Goal: Transaction & Acquisition: Book appointment/travel/reservation

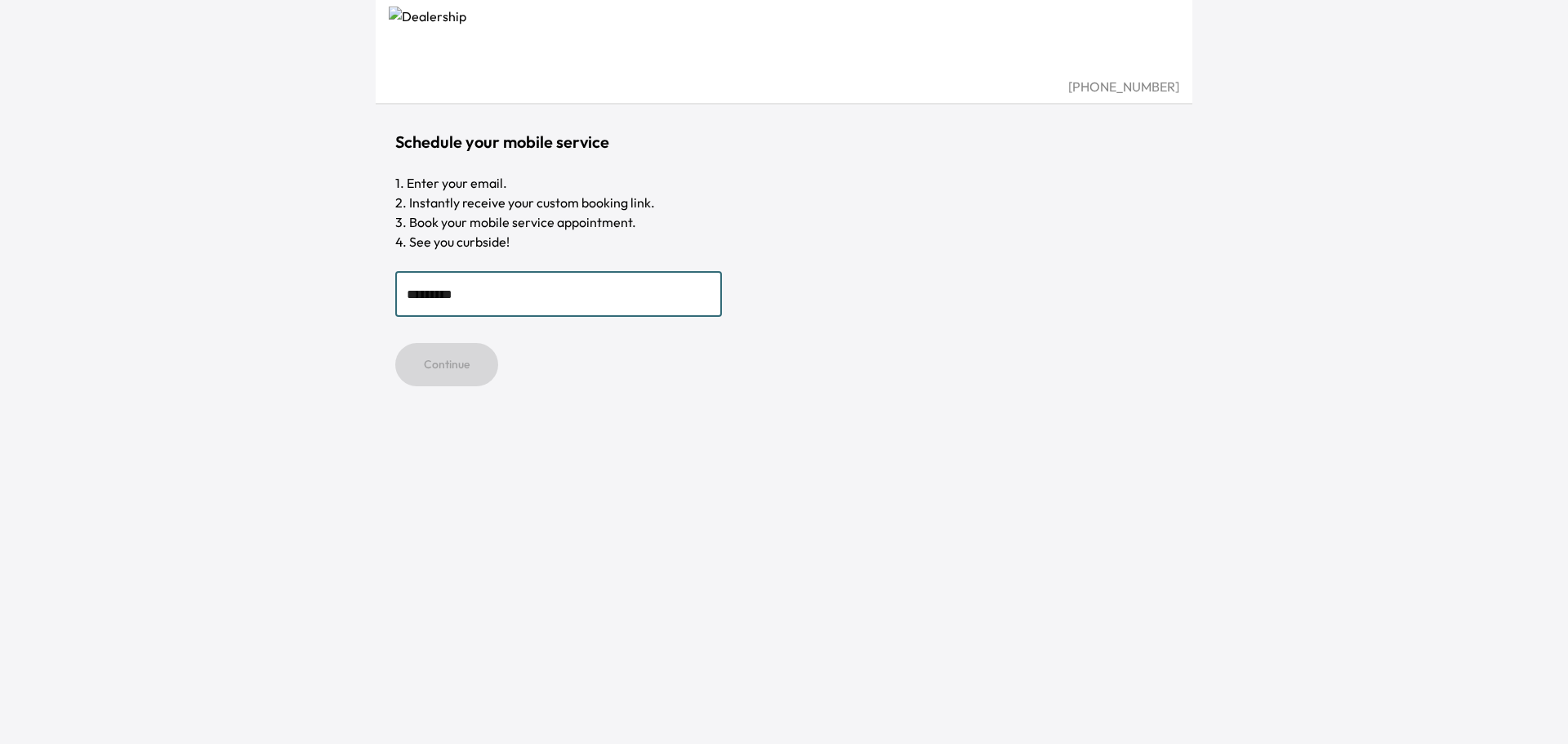
type input "**********"
click at [432, 361] on button "Continue" at bounding box center [446, 365] width 102 height 43
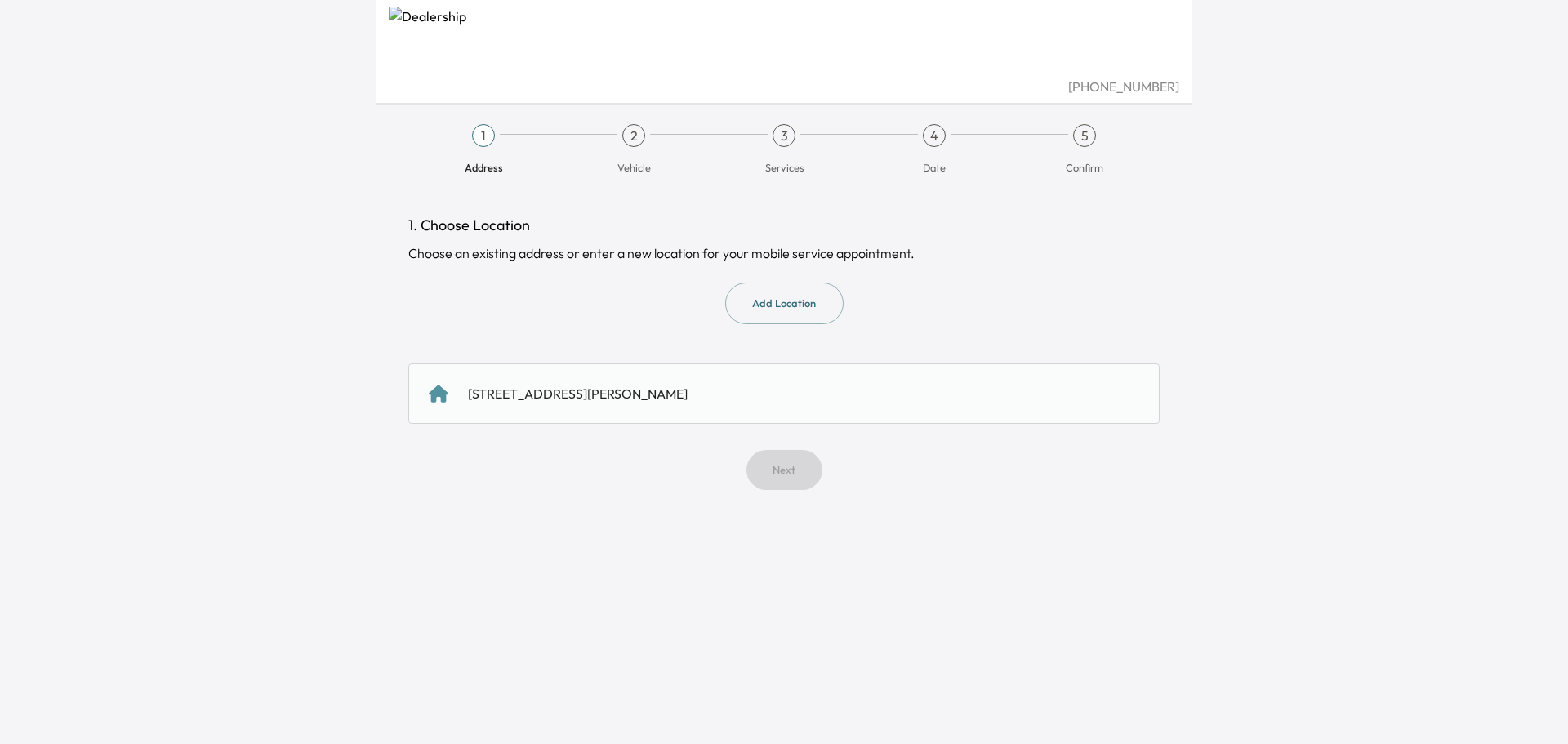
click at [789, 303] on button "Add Location" at bounding box center [784, 303] width 118 height 42
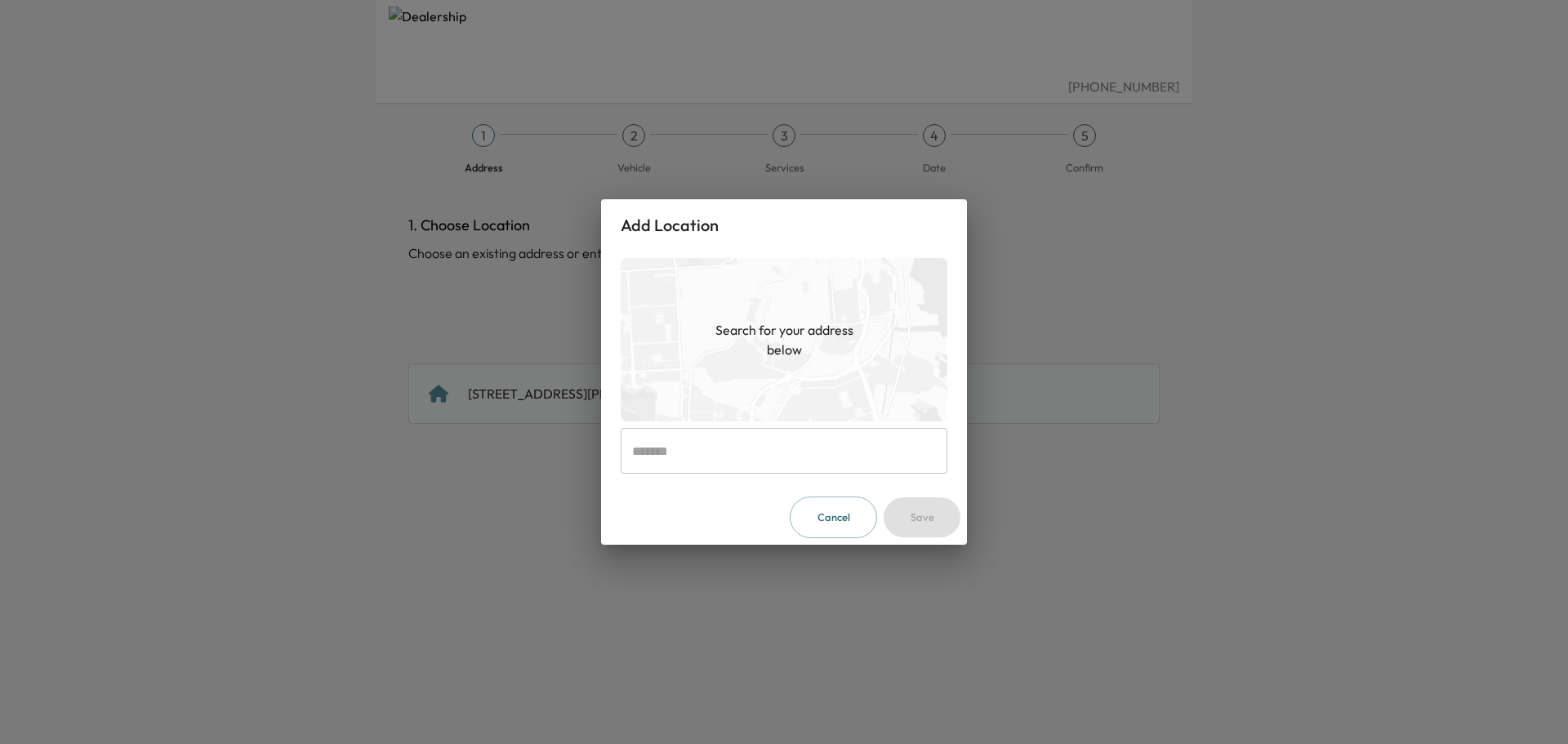
click at [777, 438] on input "text" at bounding box center [784, 451] width 327 height 46
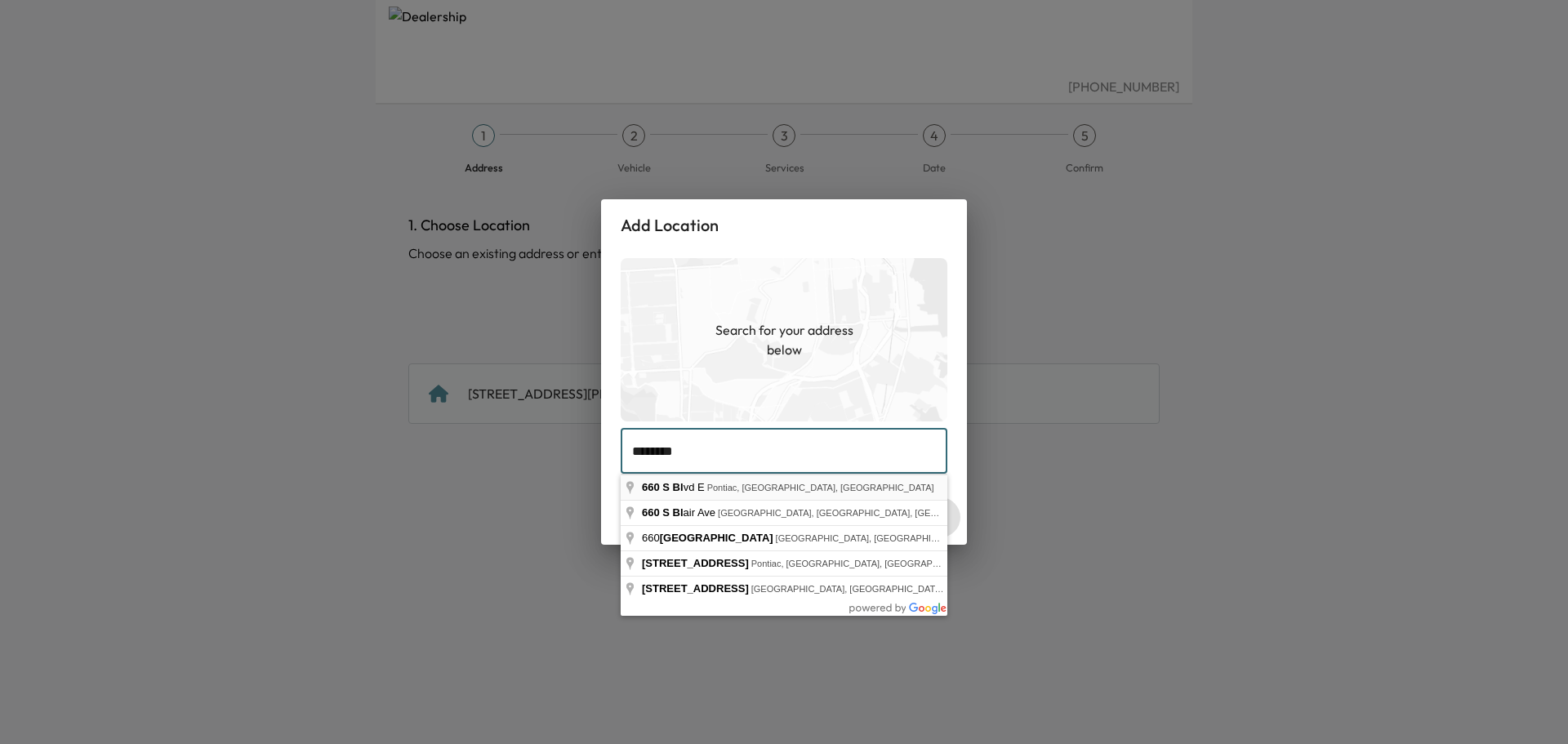
type input "**********"
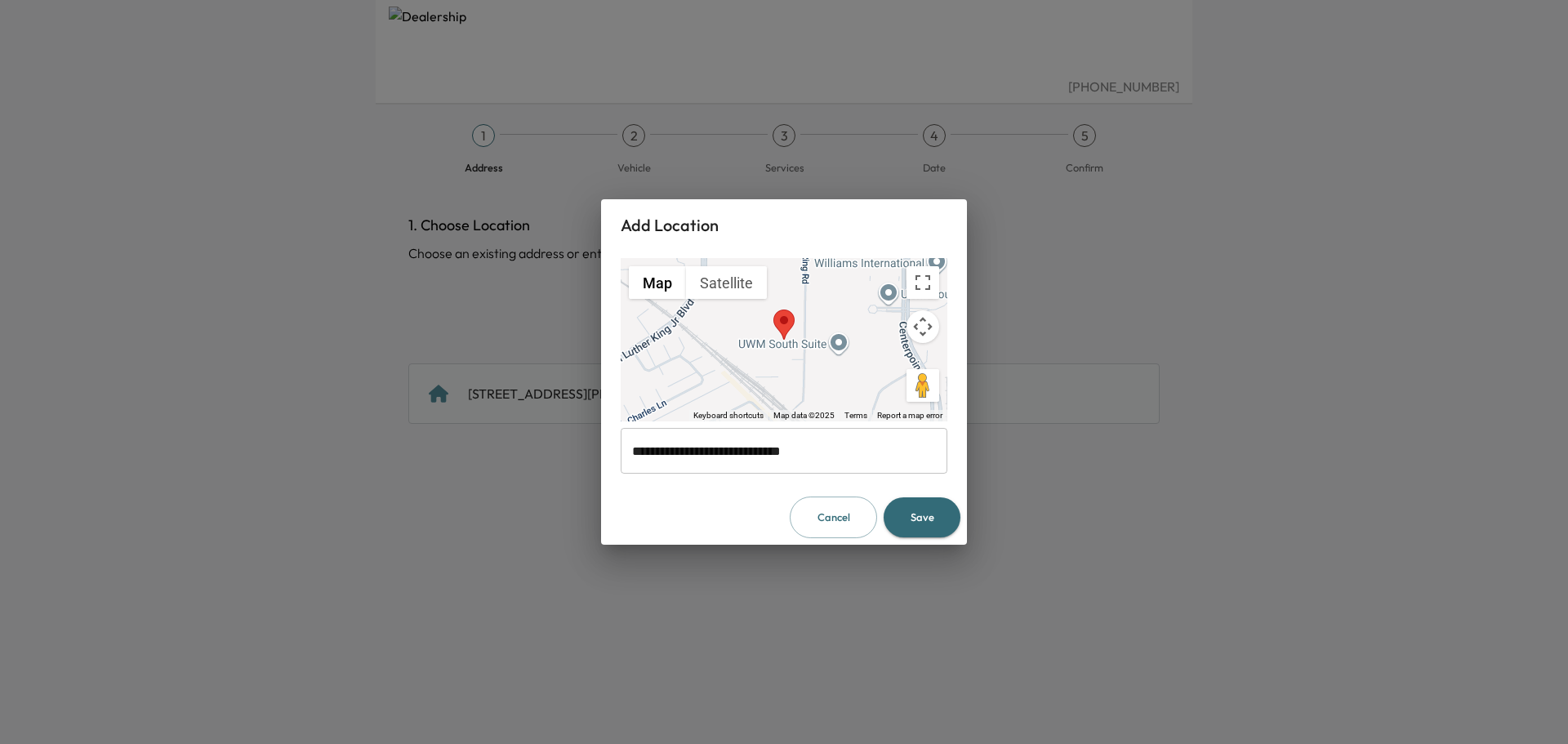
click at [929, 516] on button "Save" at bounding box center [921, 517] width 77 height 40
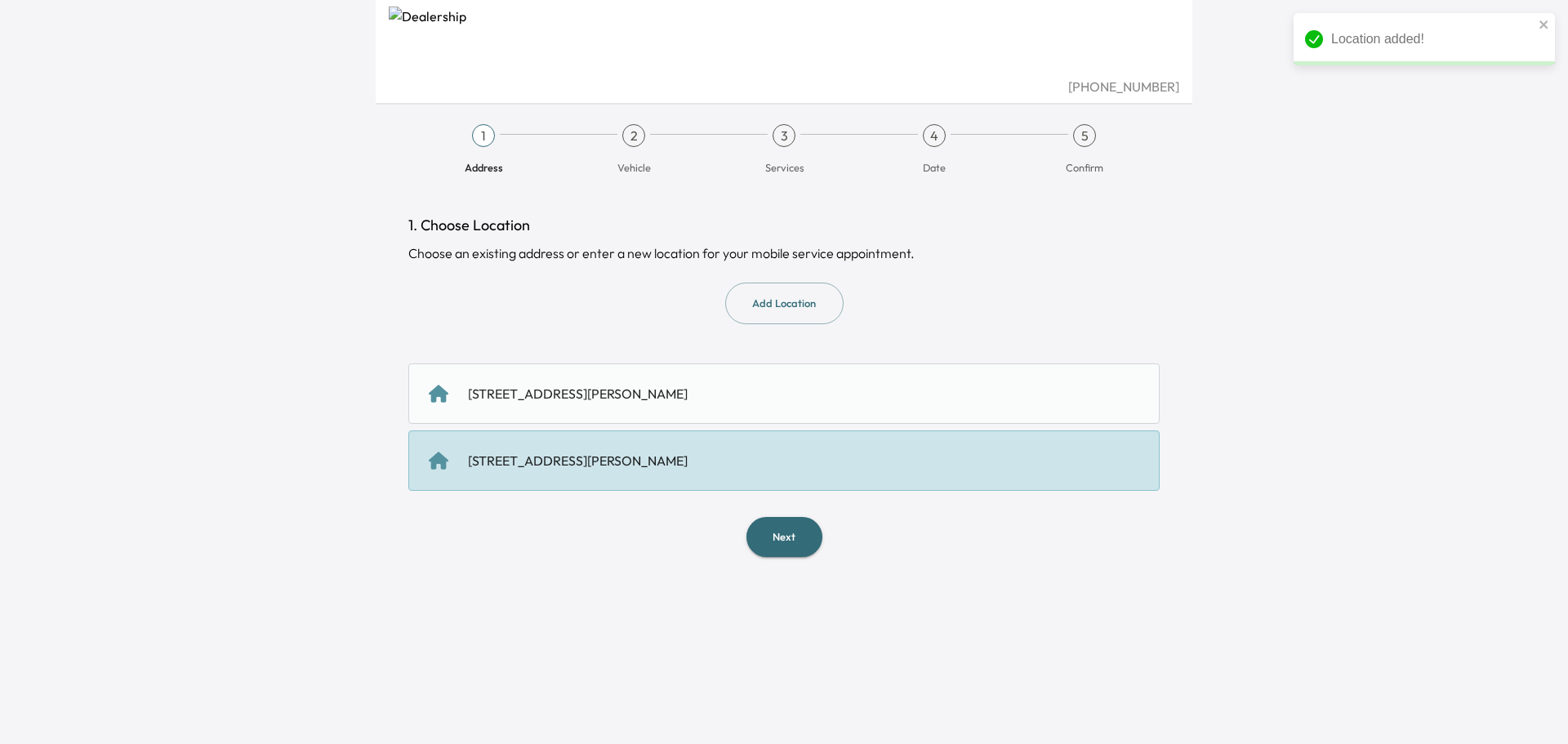
click at [770, 543] on button "Next" at bounding box center [784, 536] width 76 height 40
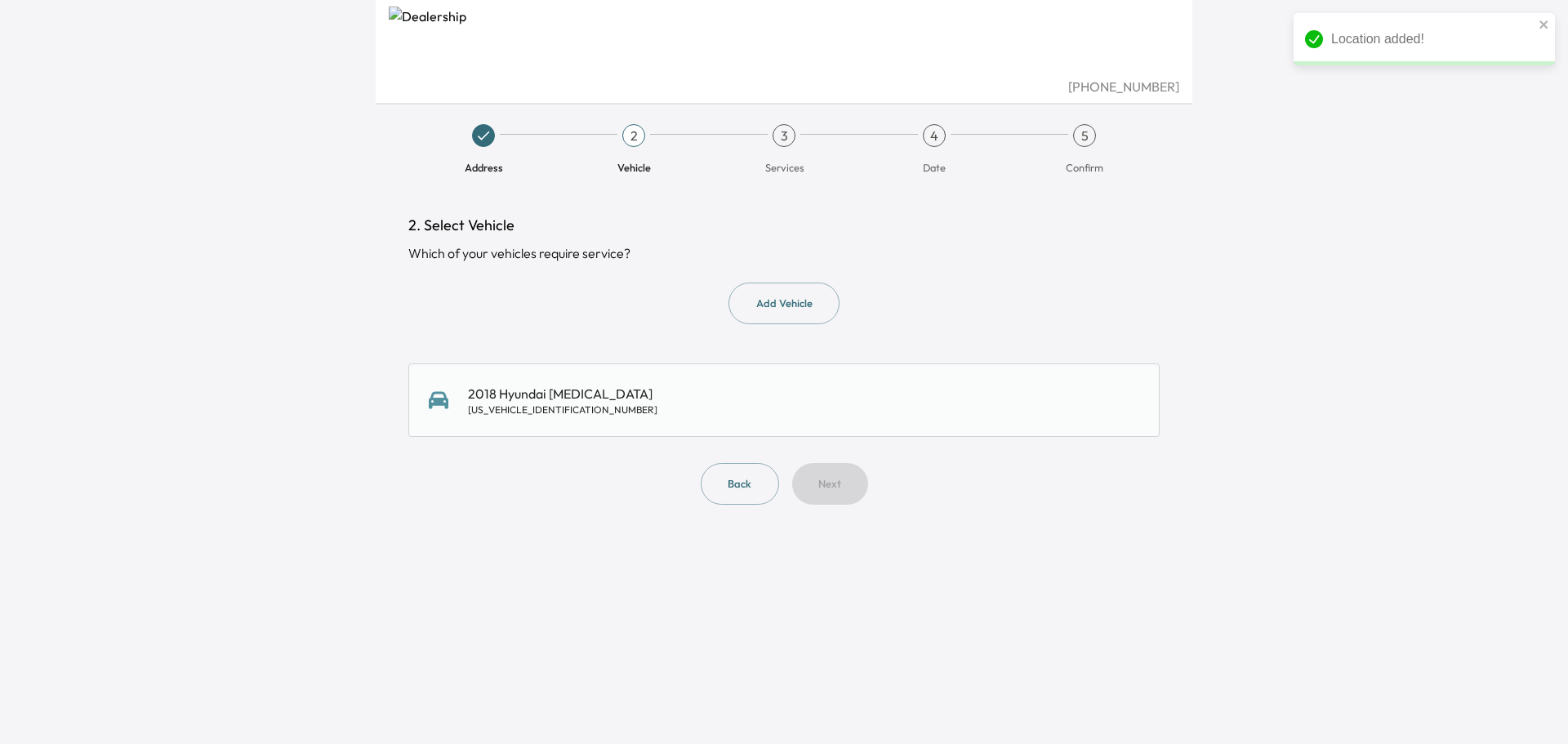
click at [574, 407] on div "5NPE24AF7JH708521" at bounding box center [562, 410] width 189 height 13
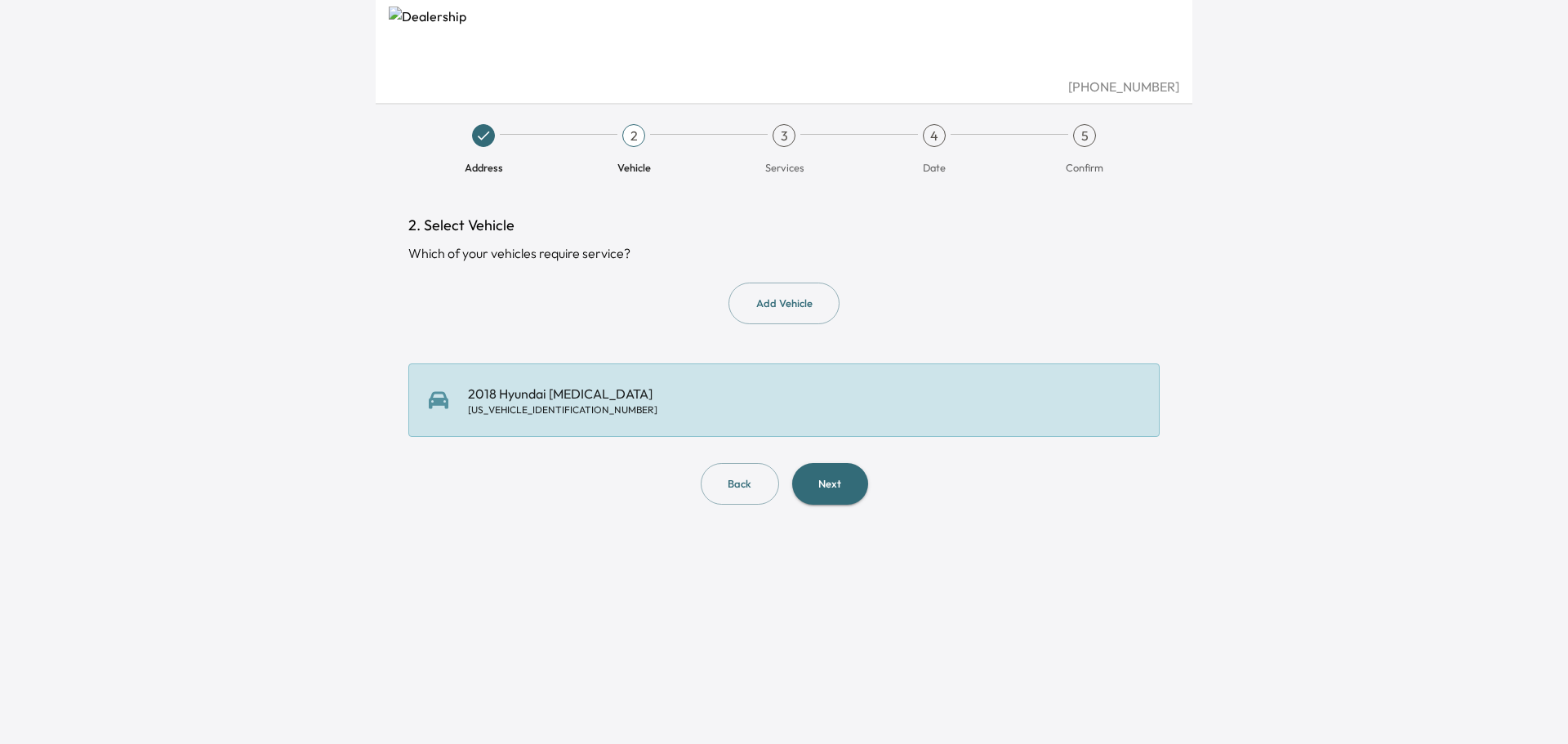
click at [827, 472] on button "Next" at bounding box center [830, 484] width 76 height 42
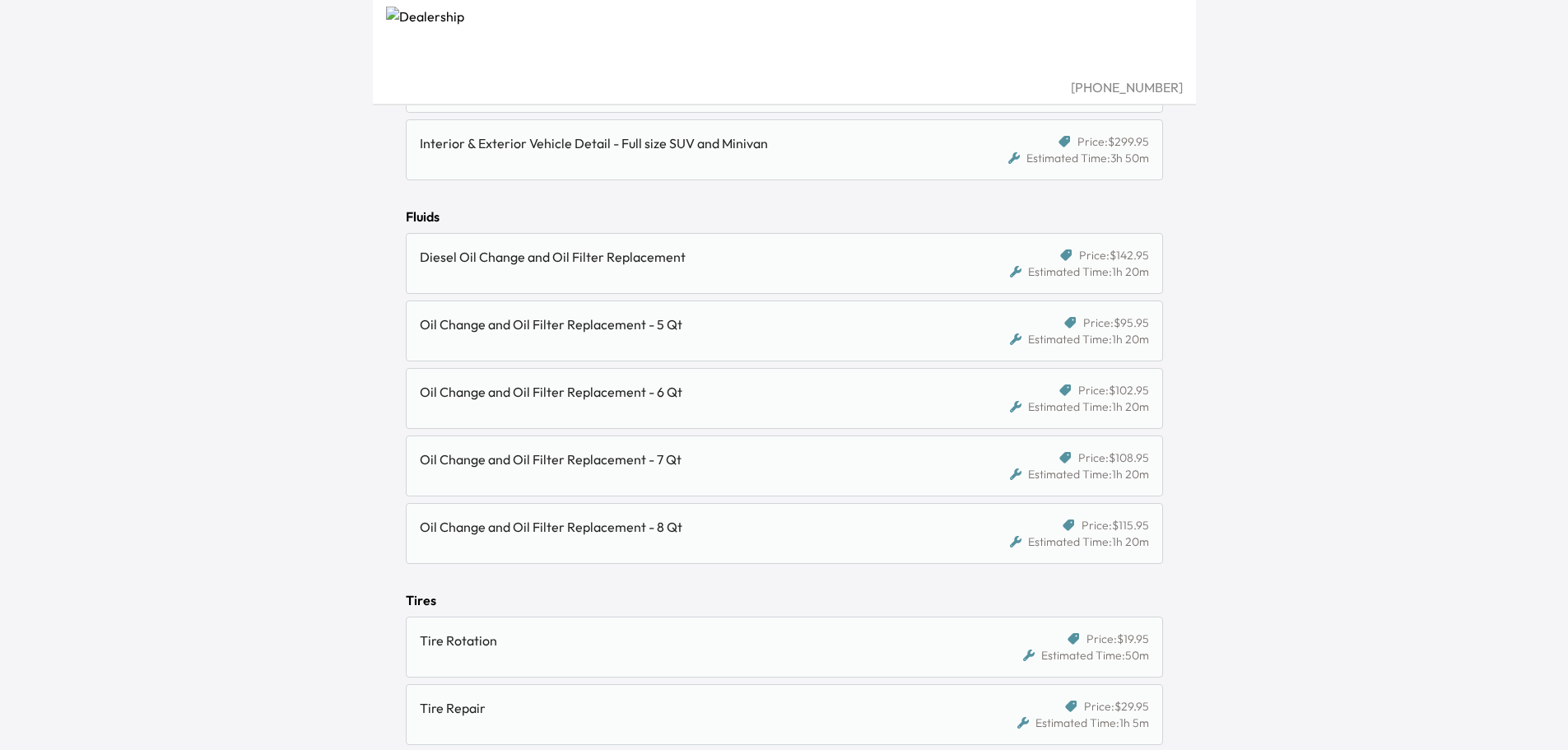
scroll to position [1070, 0]
click at [692, 327] on div "Oil Change and Oil Filter Replacement - 5 Qt" at bounding box center [687, 323] width 534 height 20
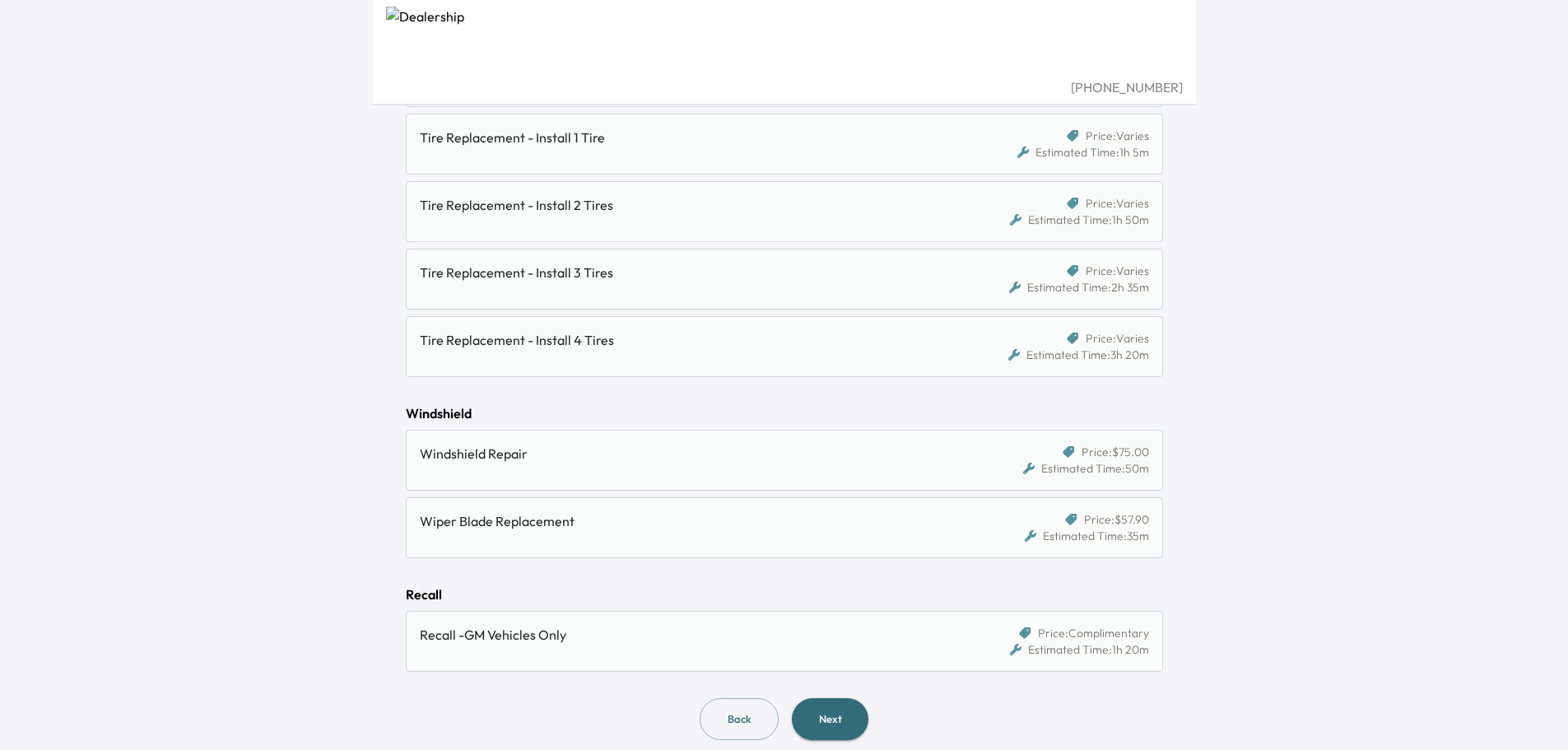
scroll to position [1724, 0]
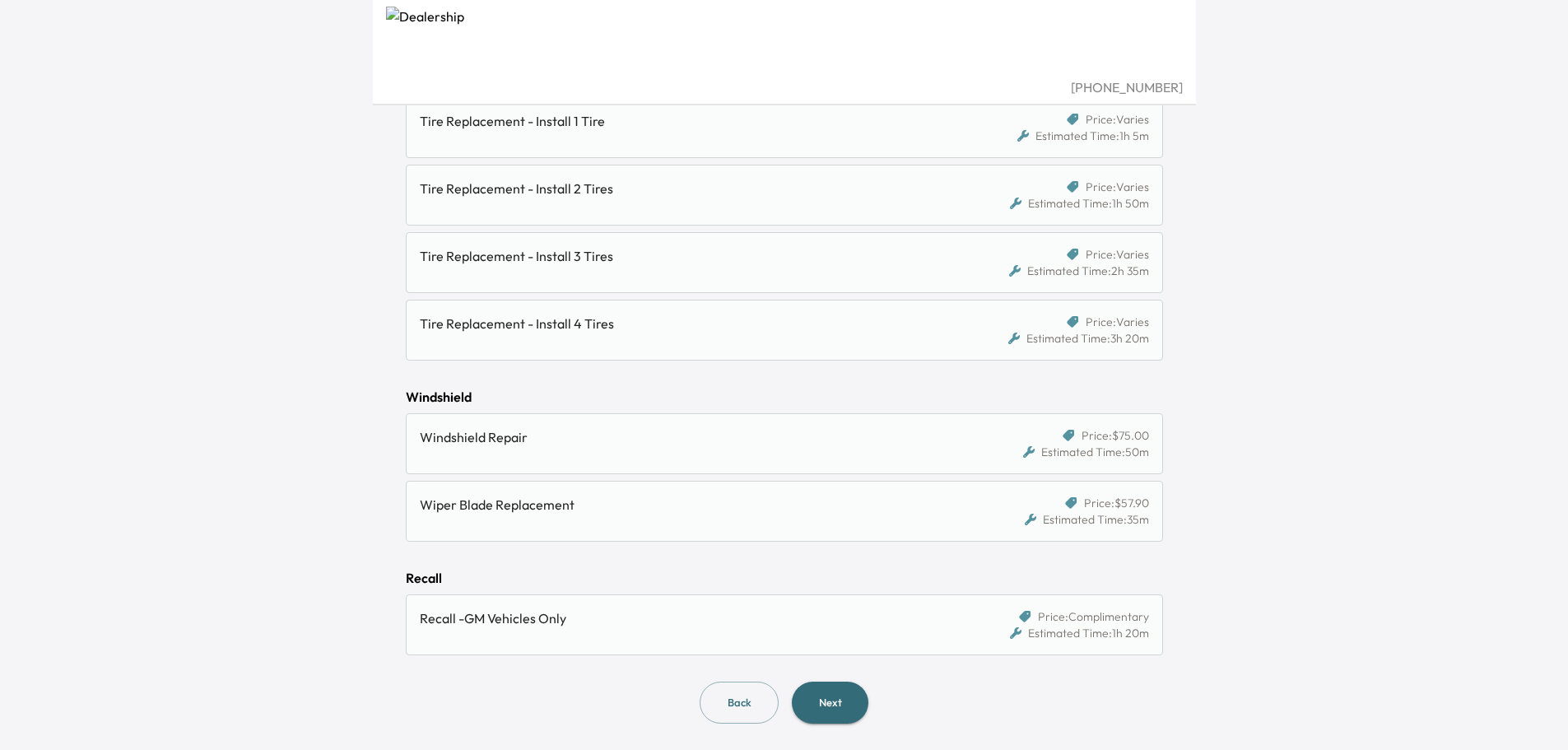
click at [836, 698] on button "Next" at bounding box center [830, 703] width 76 height 42
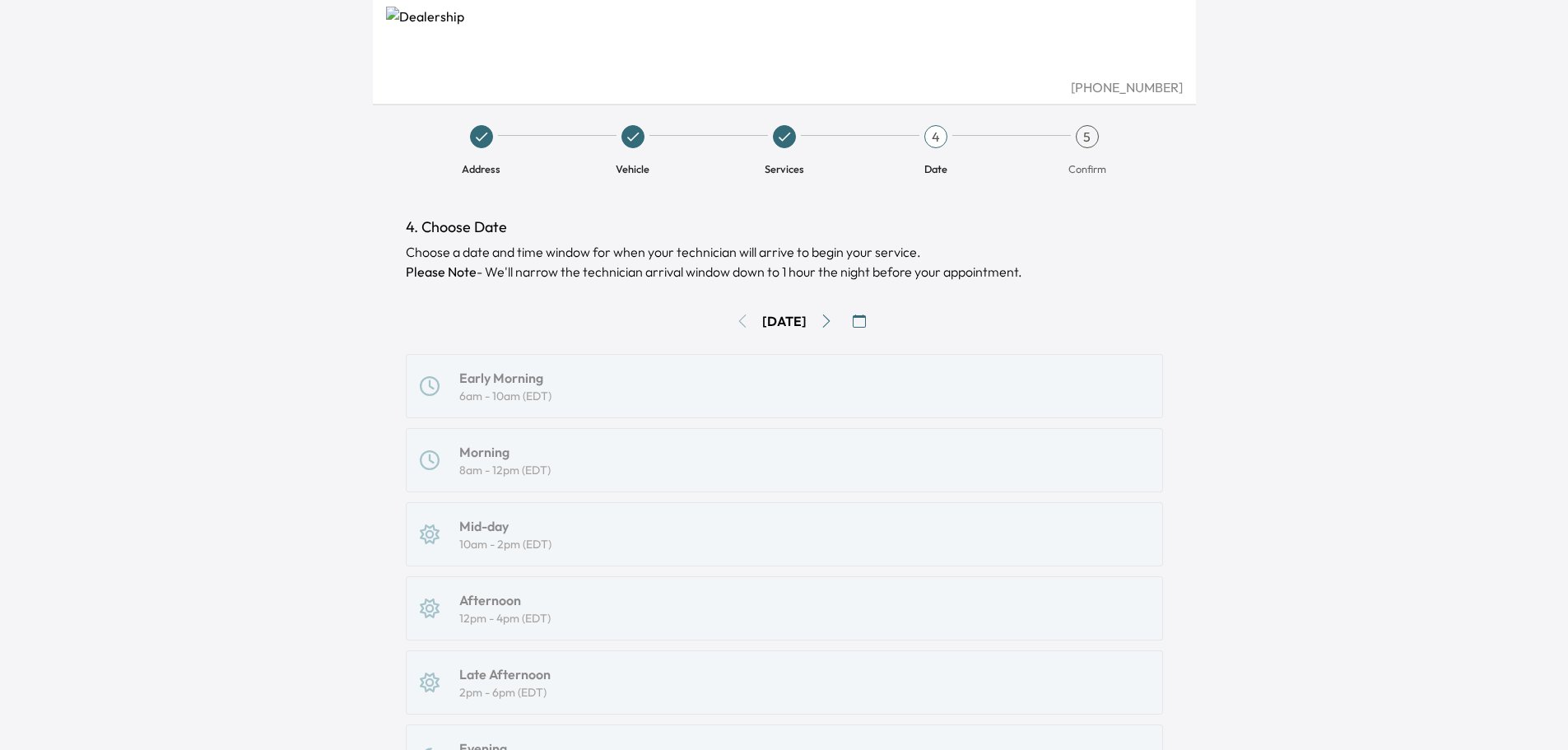
click at [832, 326] on icon "Go to next day" at bounding box center [826, 321] width 13 height 13
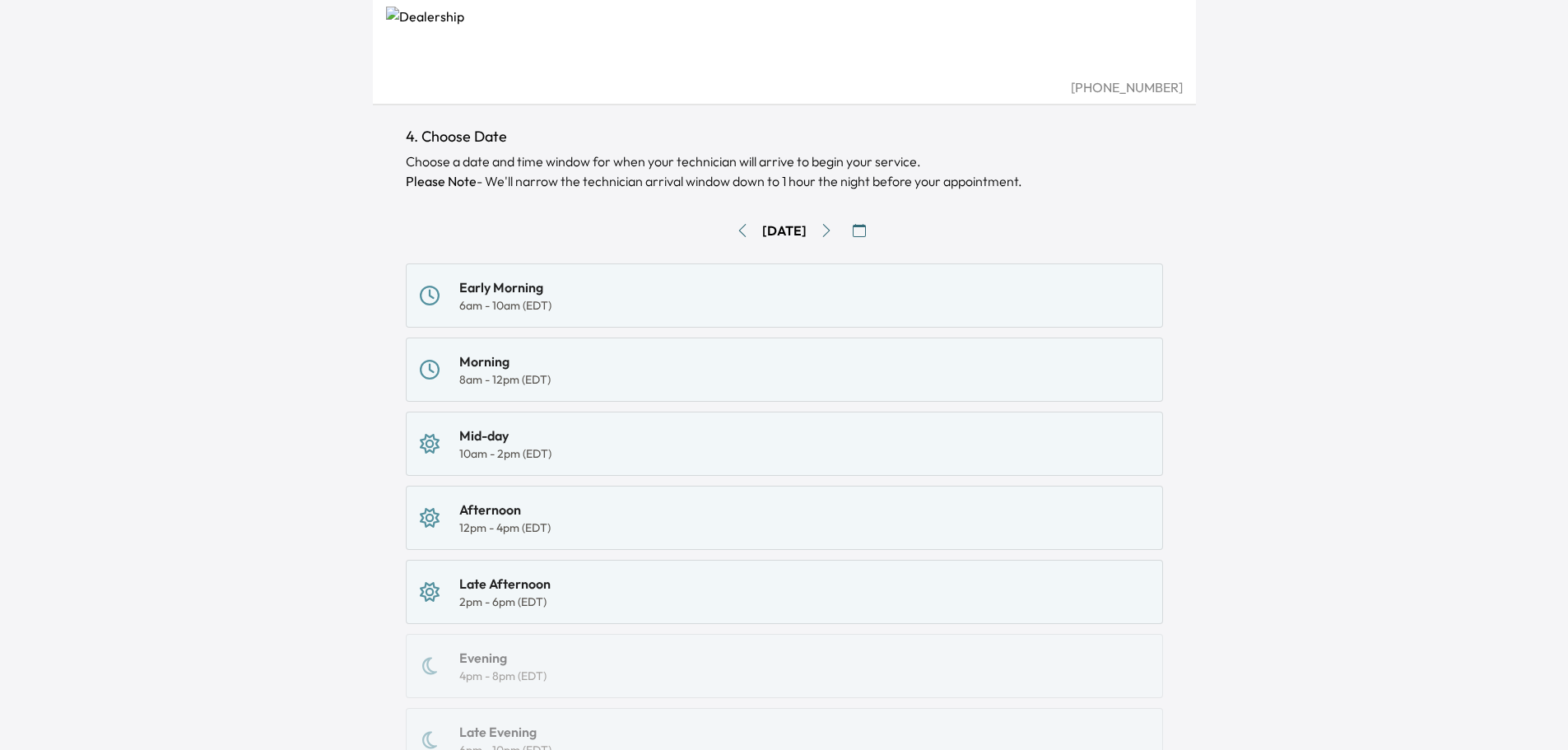
scroll to position [89, 0]
click at [534, 371] on div "Morning" at bounding box center [505, 363] width 91 height 20
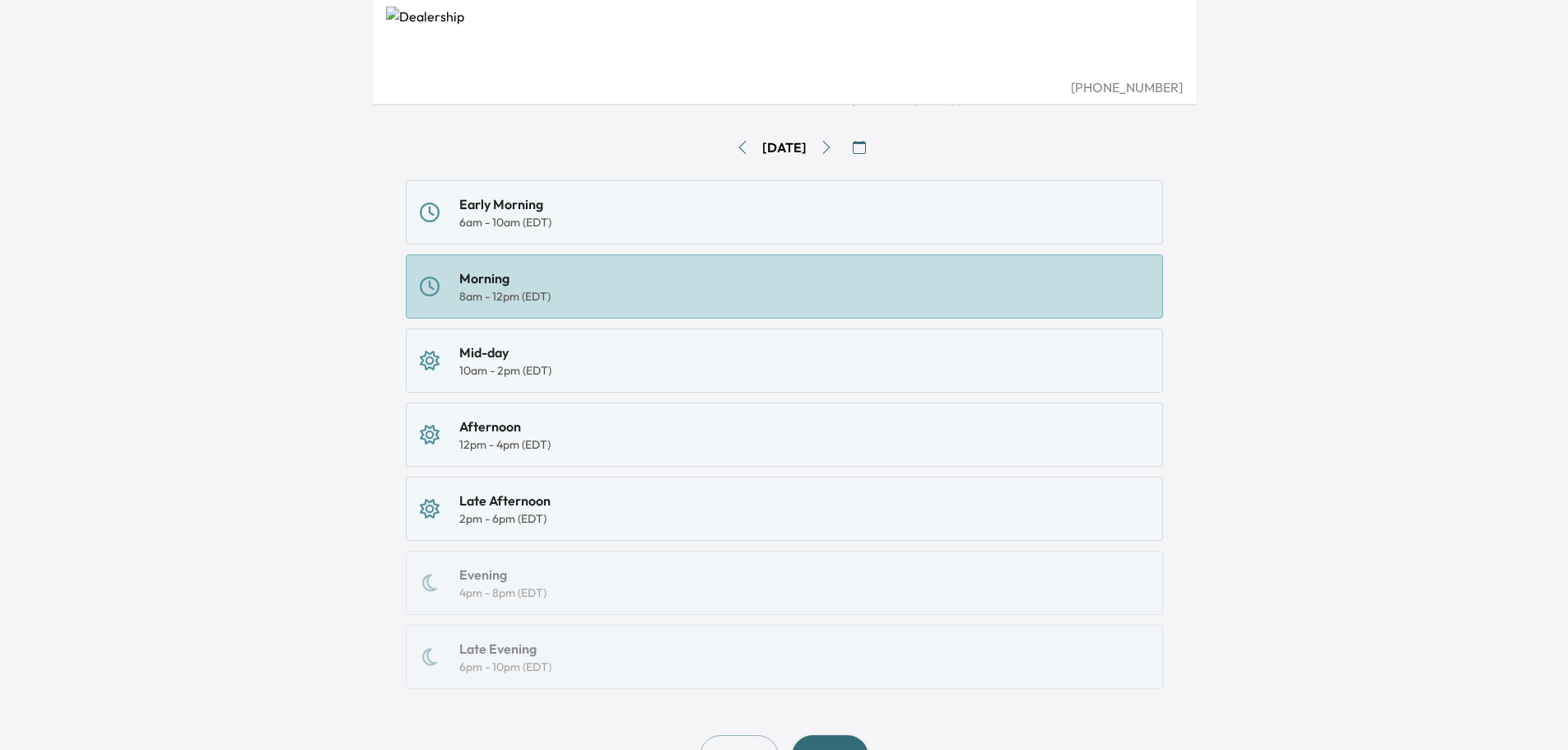
scroll to position [254, 0]
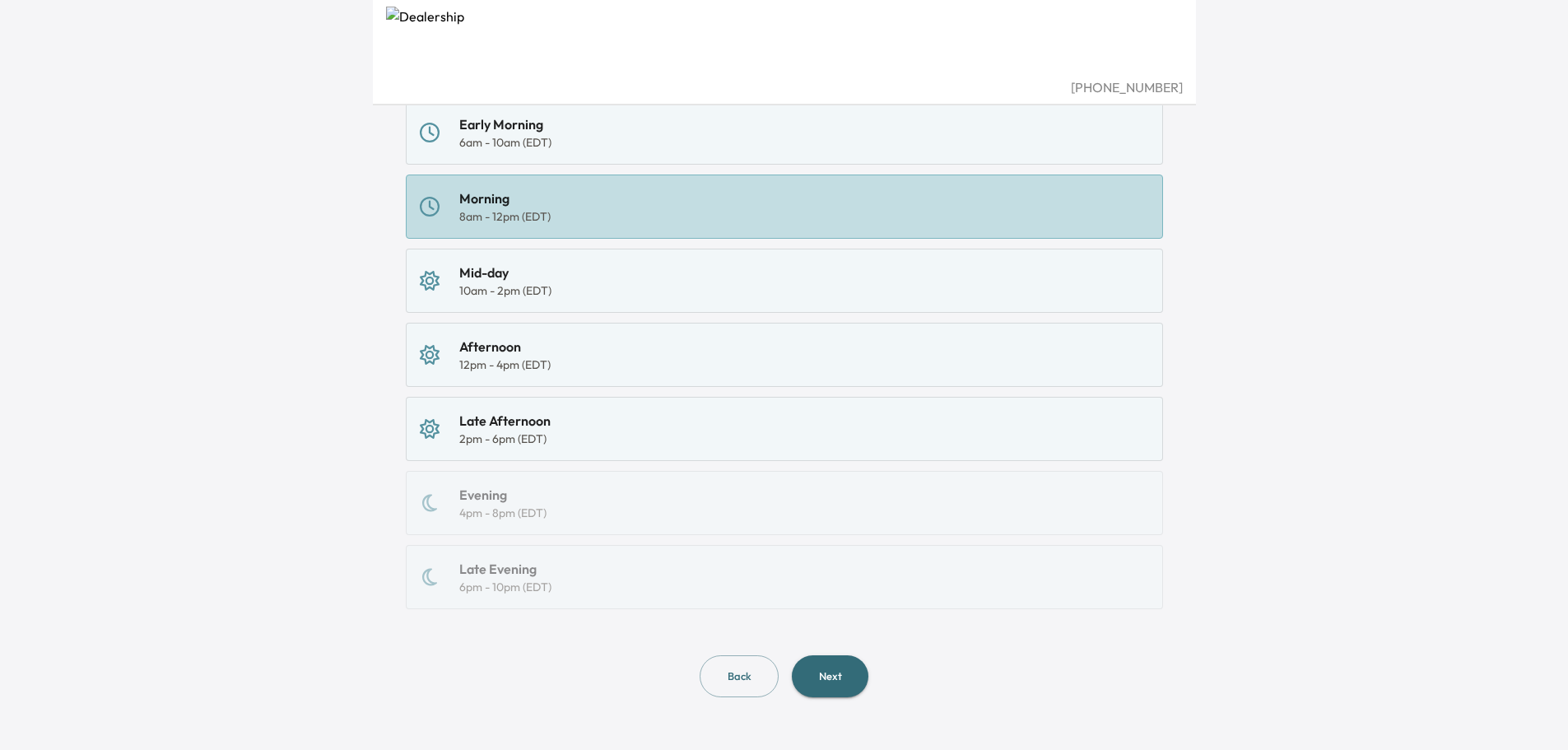
click at [834, 687] on button "Next" at bounding box center [830, 676] width 76 height 42
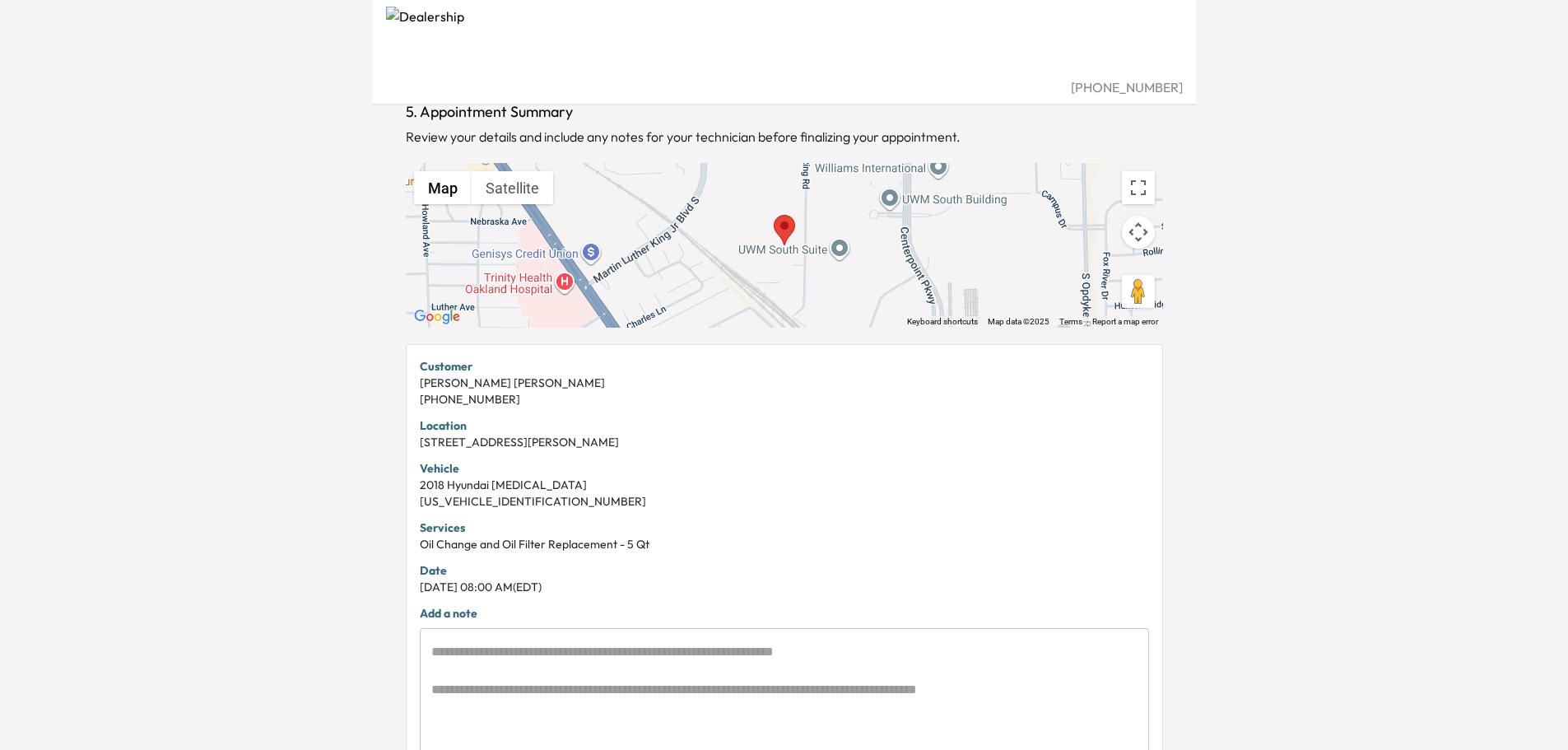
scroll to position [294, 0]
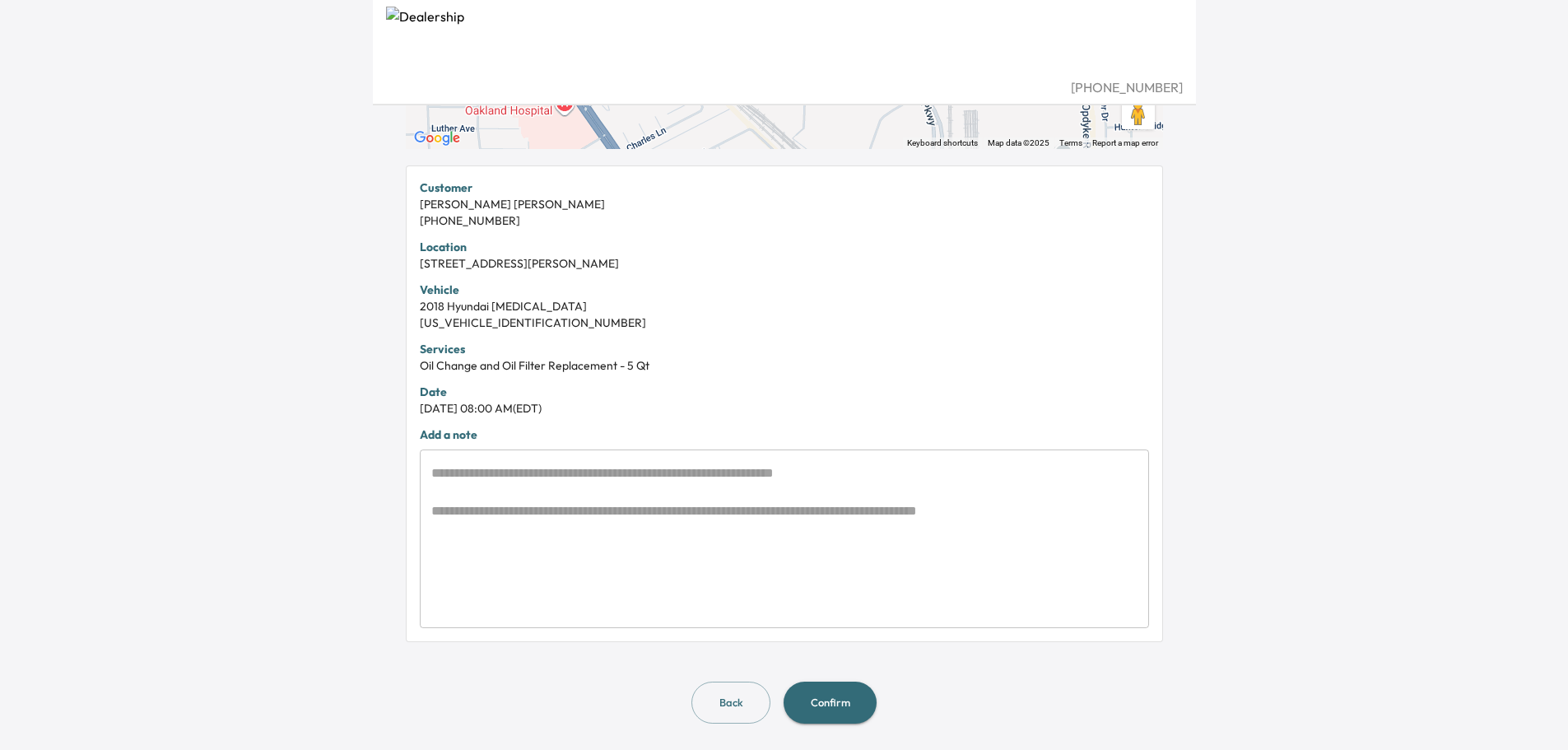
click at [842, 703] on button "Confirm" at bounding box center [830, 703] width 93 height 42
